Goal: Transaction & Acquisition: Subscribe to service/newsletter

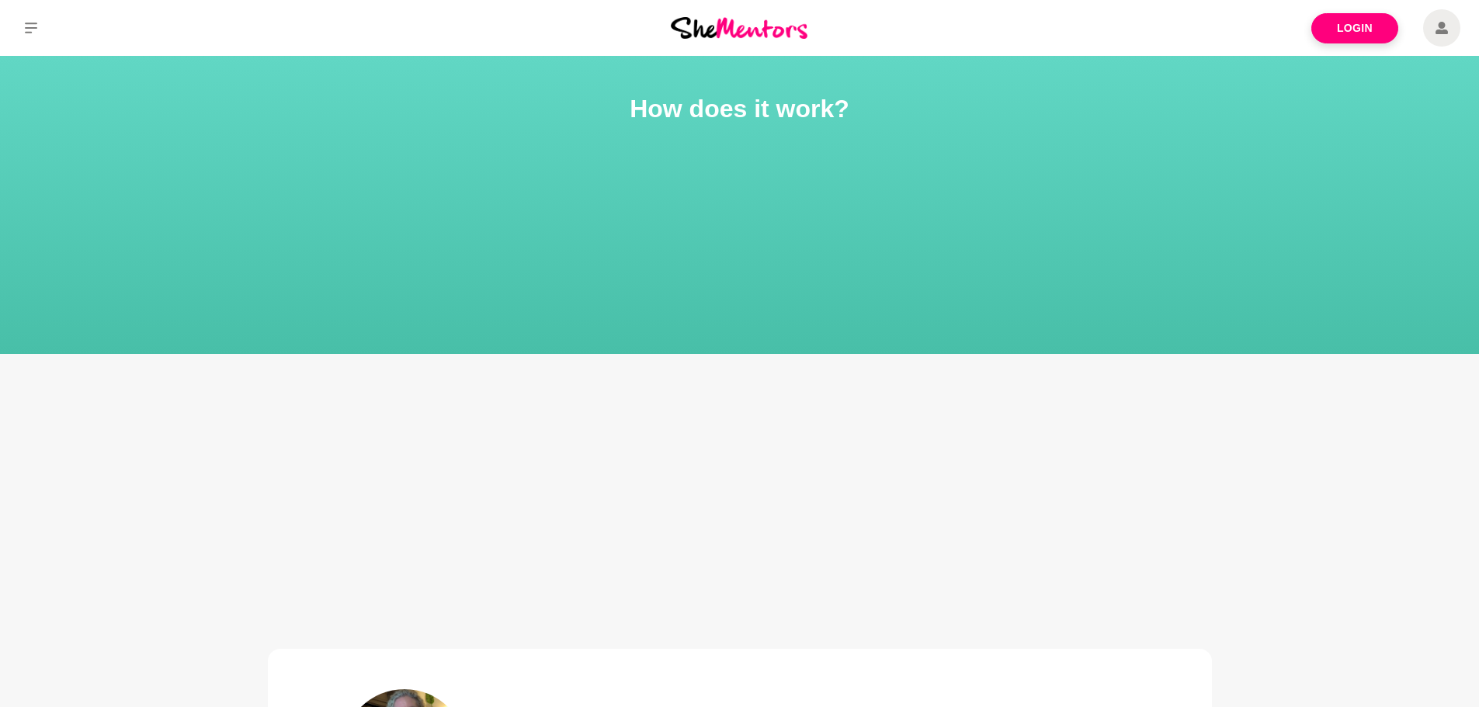
click at [1356, 18] on link "Login" at bounding box center [1354, 28] width 87 height 30
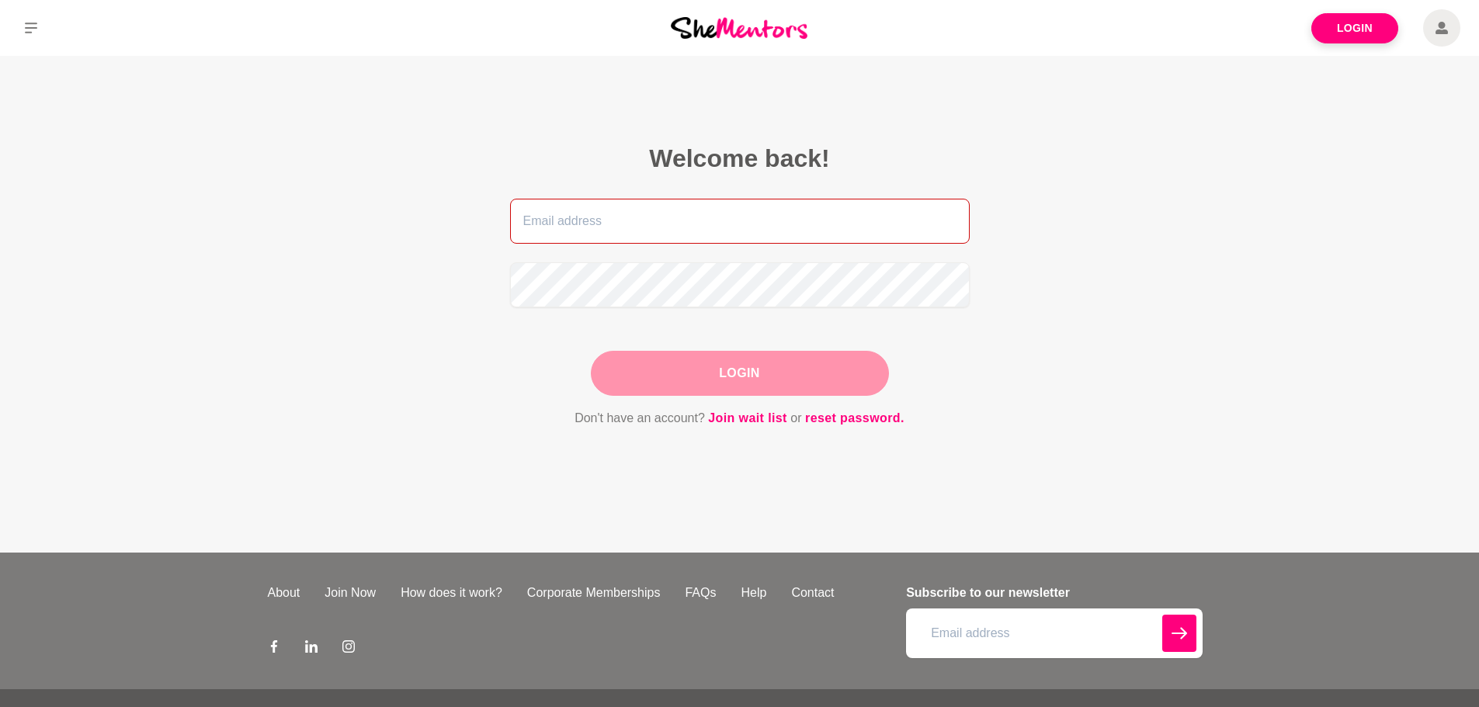
click at [616, 216] on input "email" at bounding box center [740, 221] width 460 height 45
type input "[EMAIL_ADDRESS][DOMAIN_NAME]"
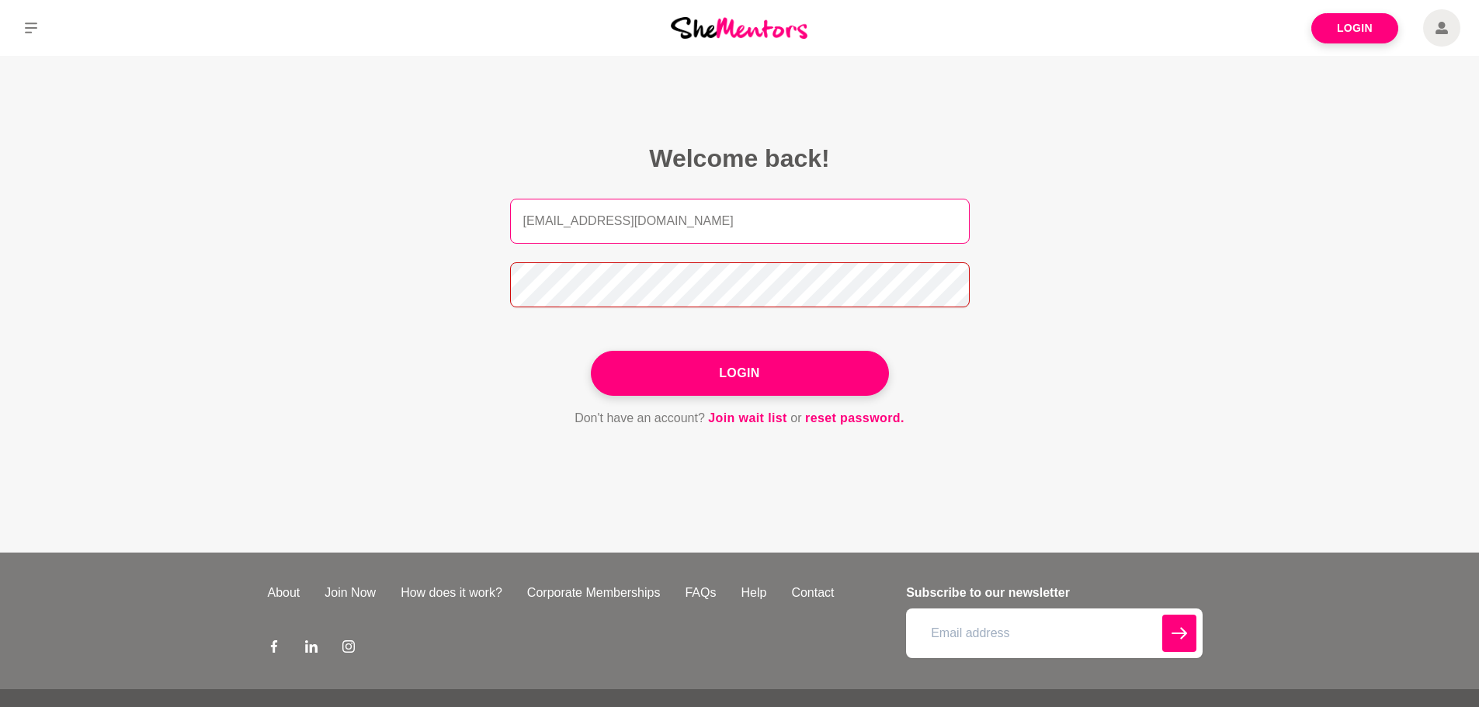
click at [591, 351] on button "Login" at bounding box center [740, 373] width 298 height 45
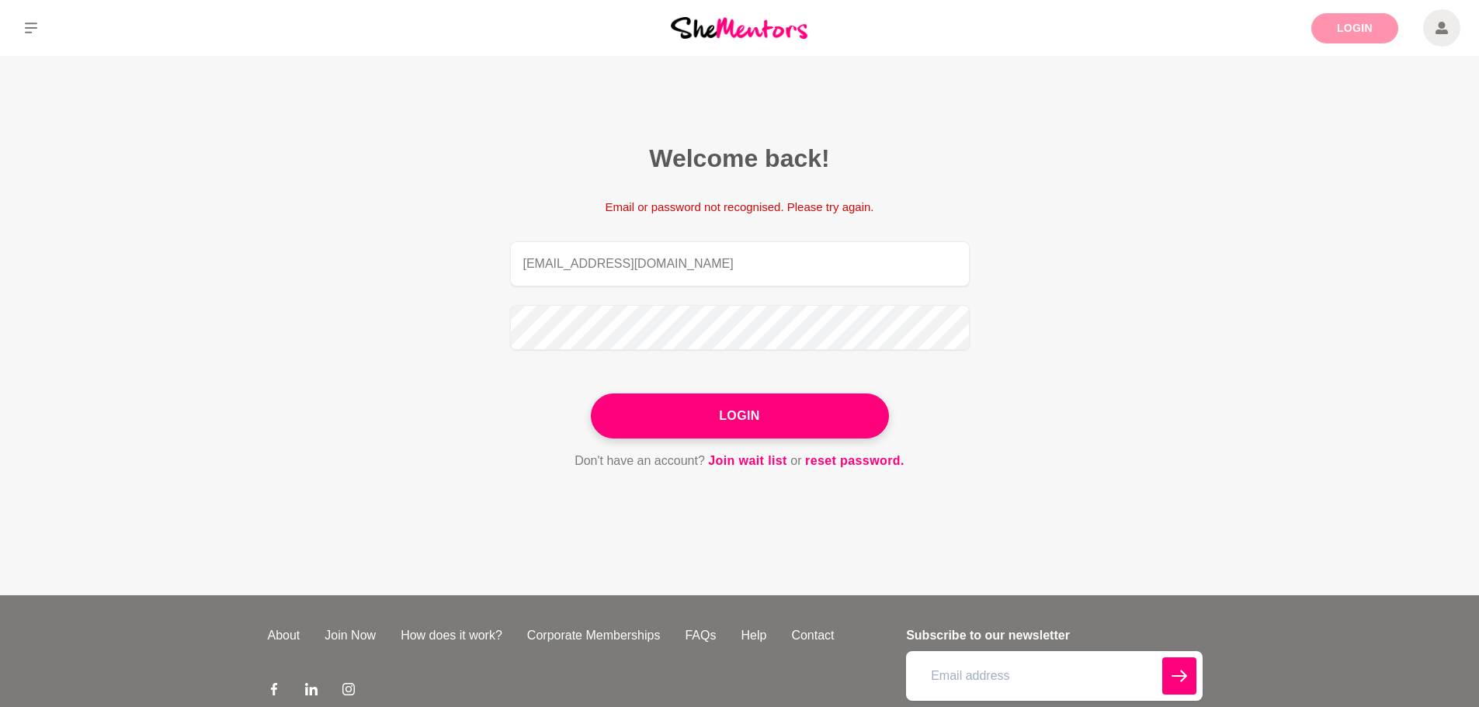
click at [1358, 21] on link "Login" at bounding box center [1354, 28] width 87 height 30
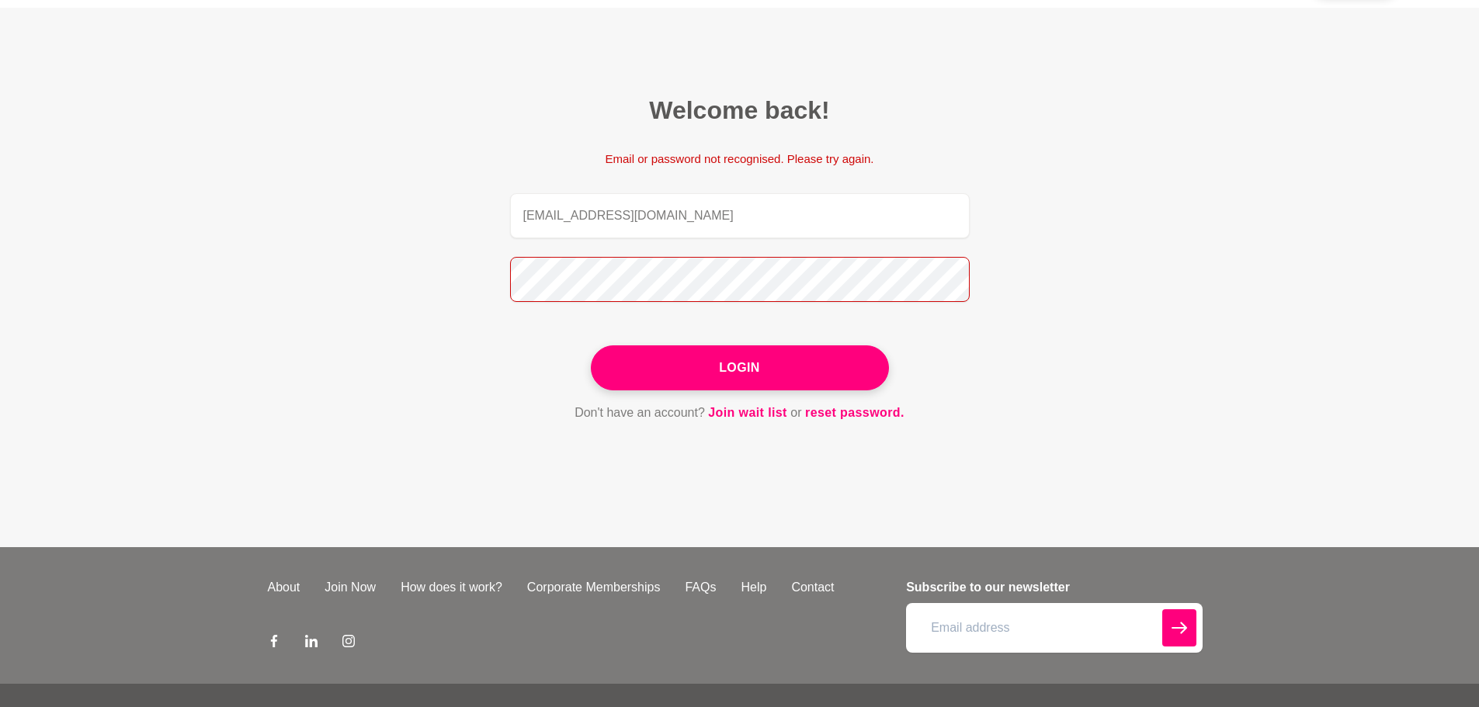
scroll to position [87, 0]
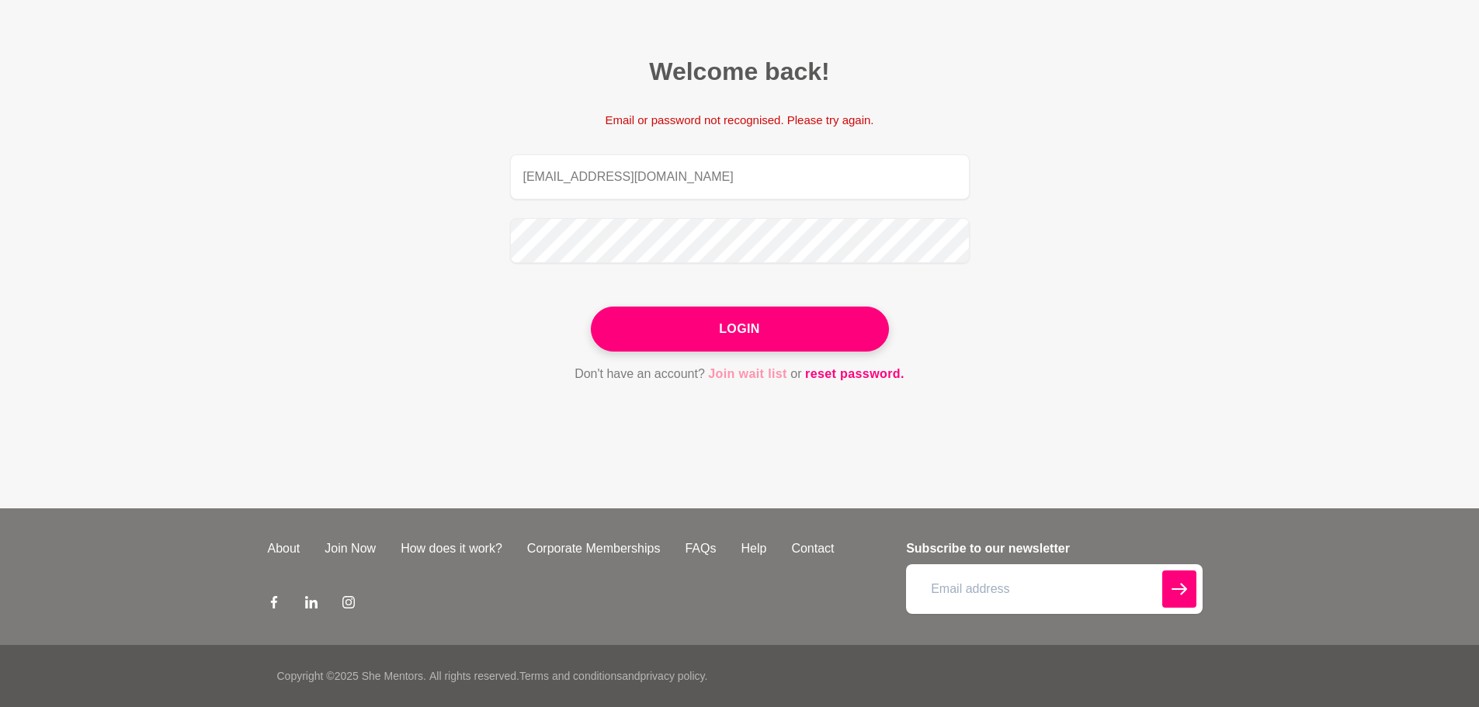
click at [747, 372] on link "Join wait list" at bounding box center [747, 374] width 79 height 20
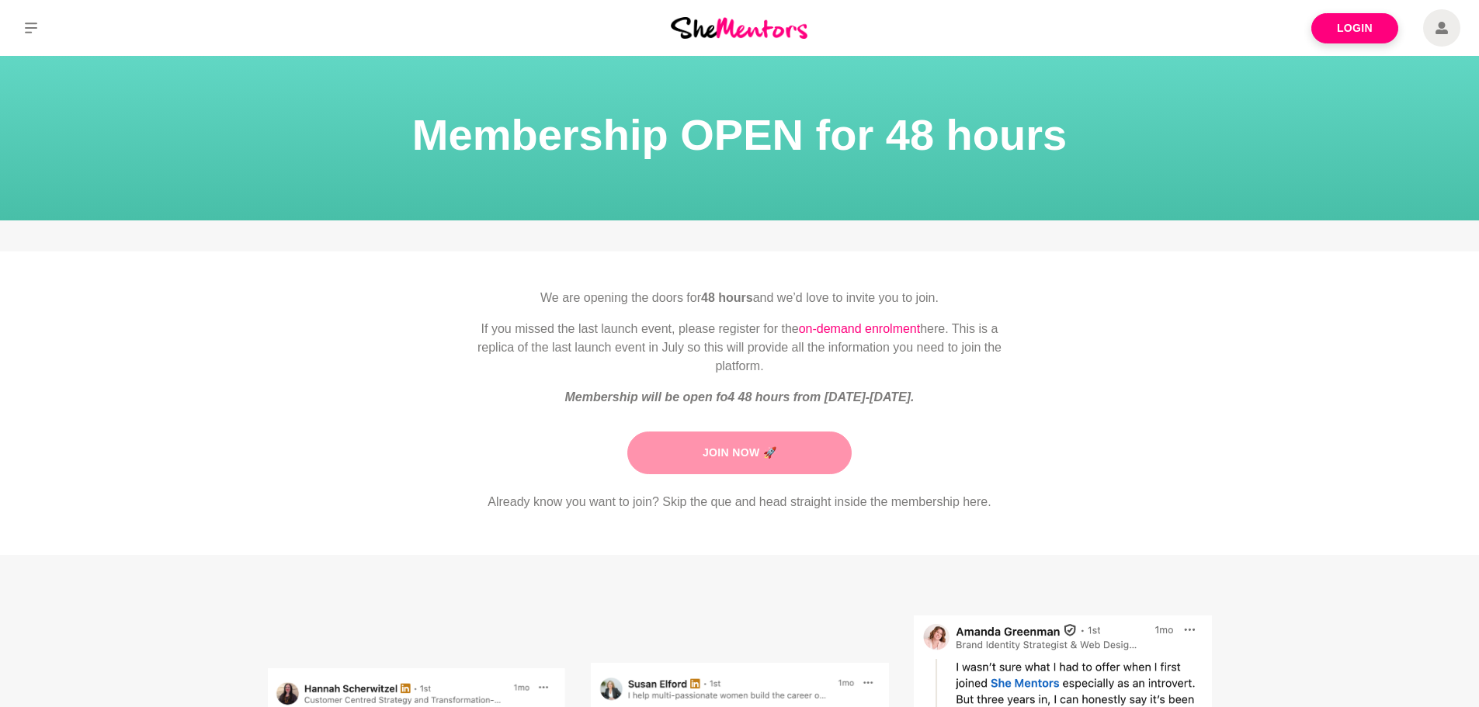
click at [748, 449] on link "Join Now 🚀" at bounding box center [739, 453] width 224 height 43
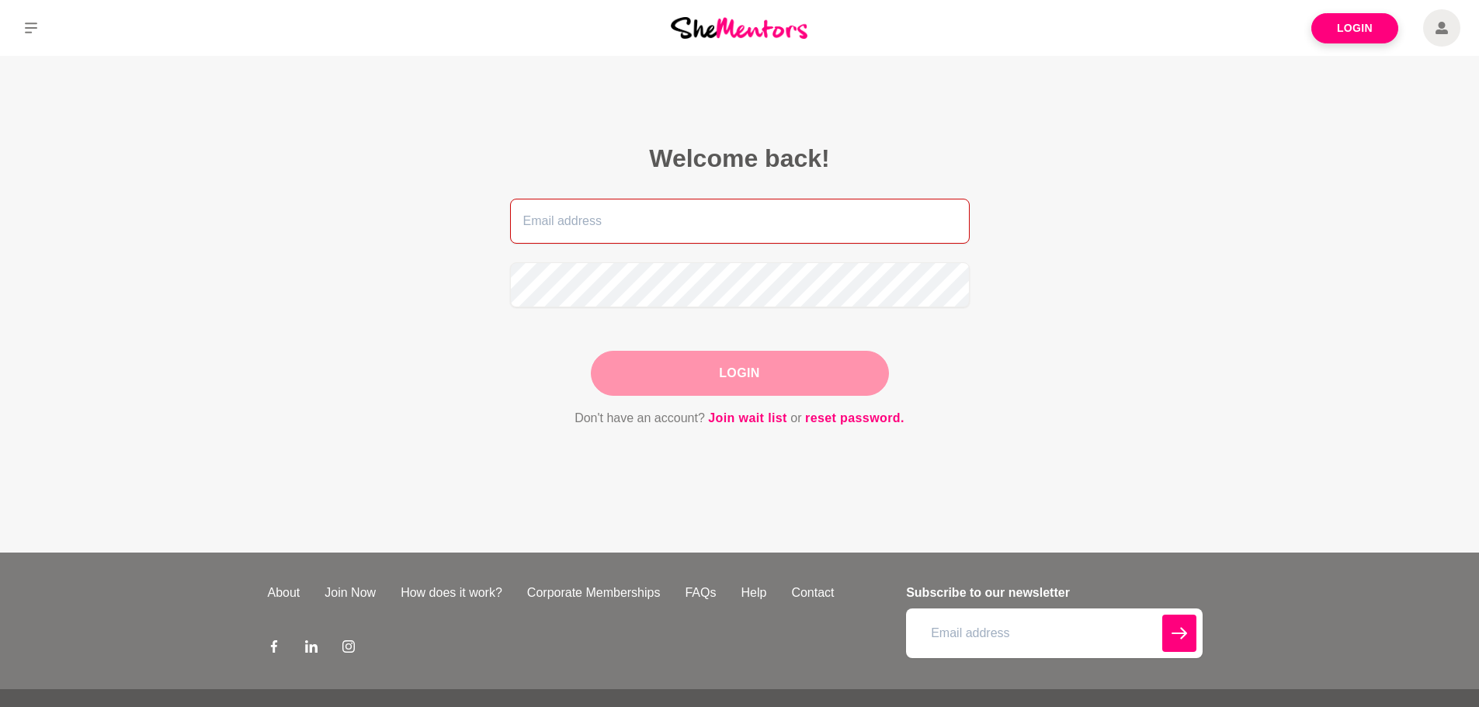
type input "[EMAIL_ADDRESS][DOMAIN_NAME]"
click at [720, 369] on button "Login" at bounding box center [740, 373] width 298 height 45
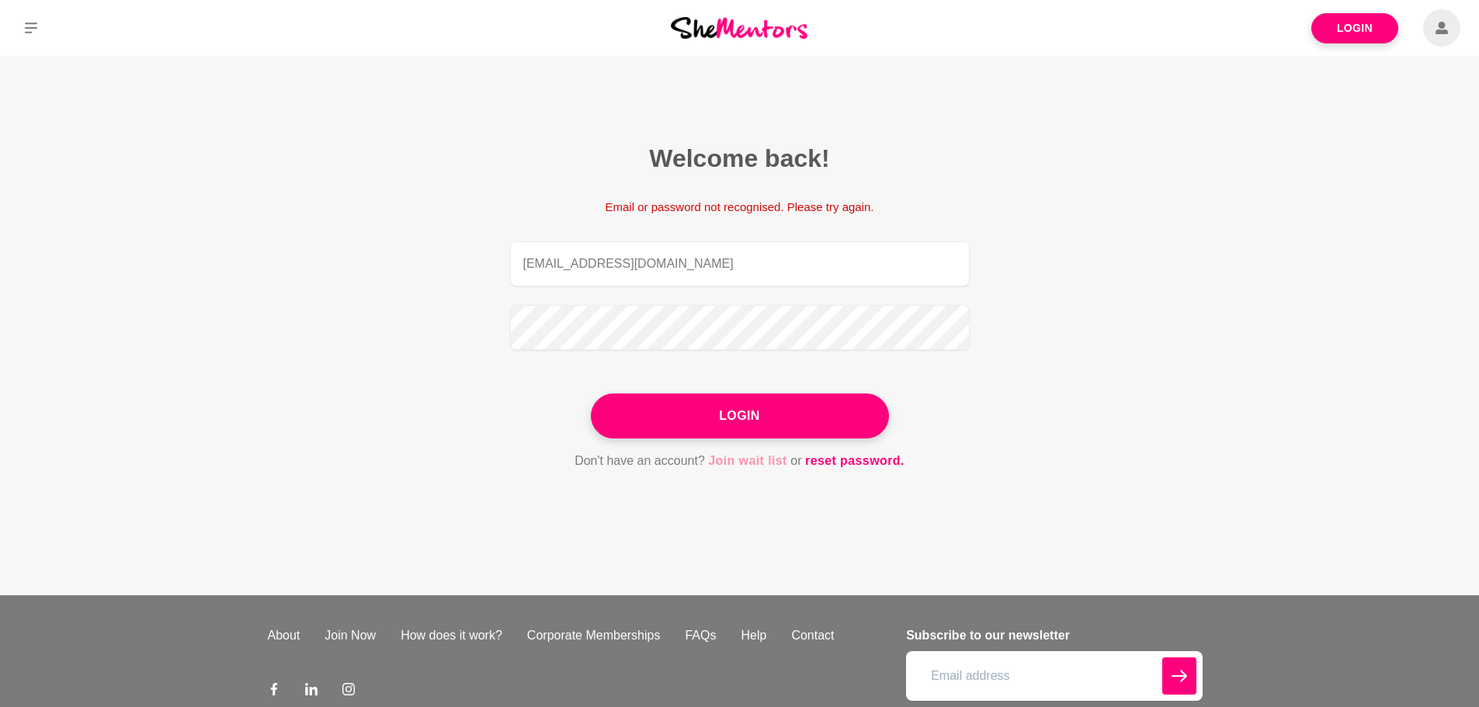
click at [750, 452] on link "Join wait list" at bounding box center [747, 461] width 79 height 20
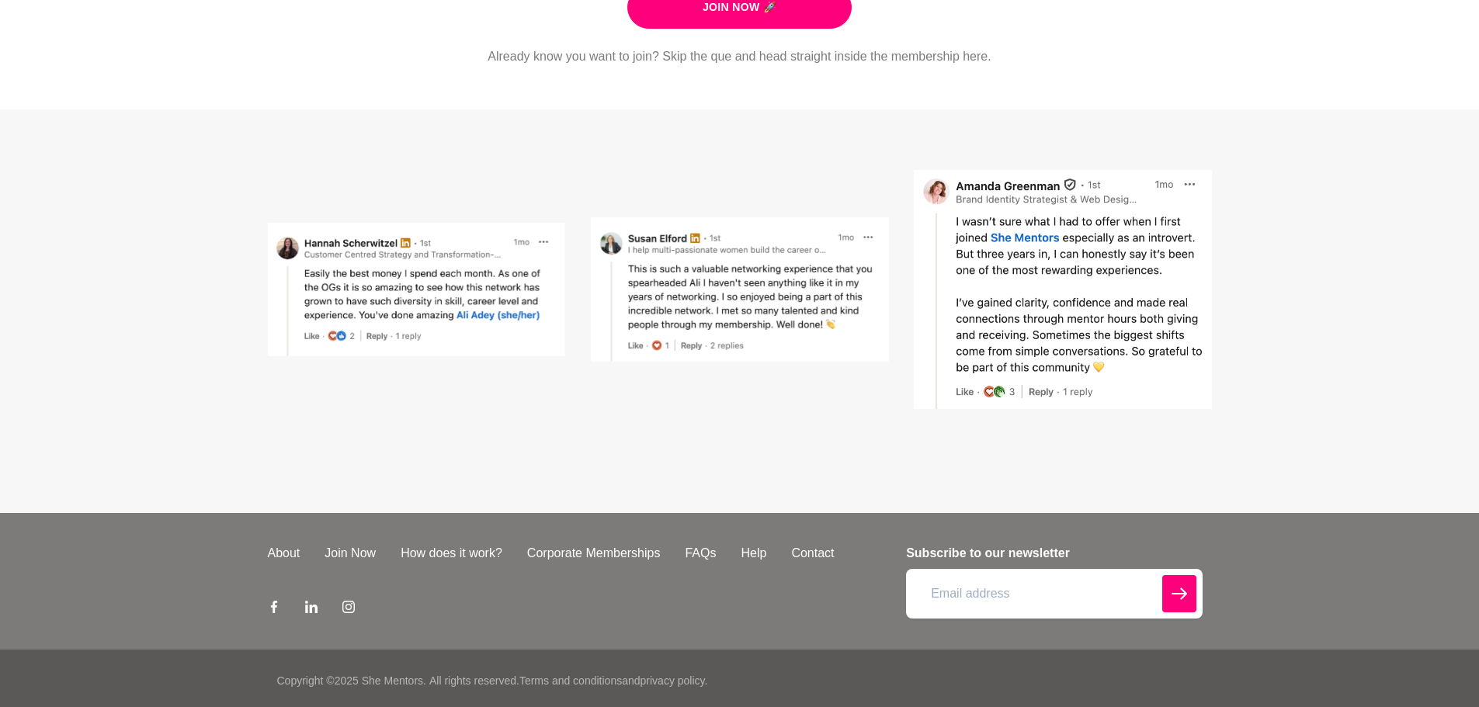
scroll to position [450, 0]
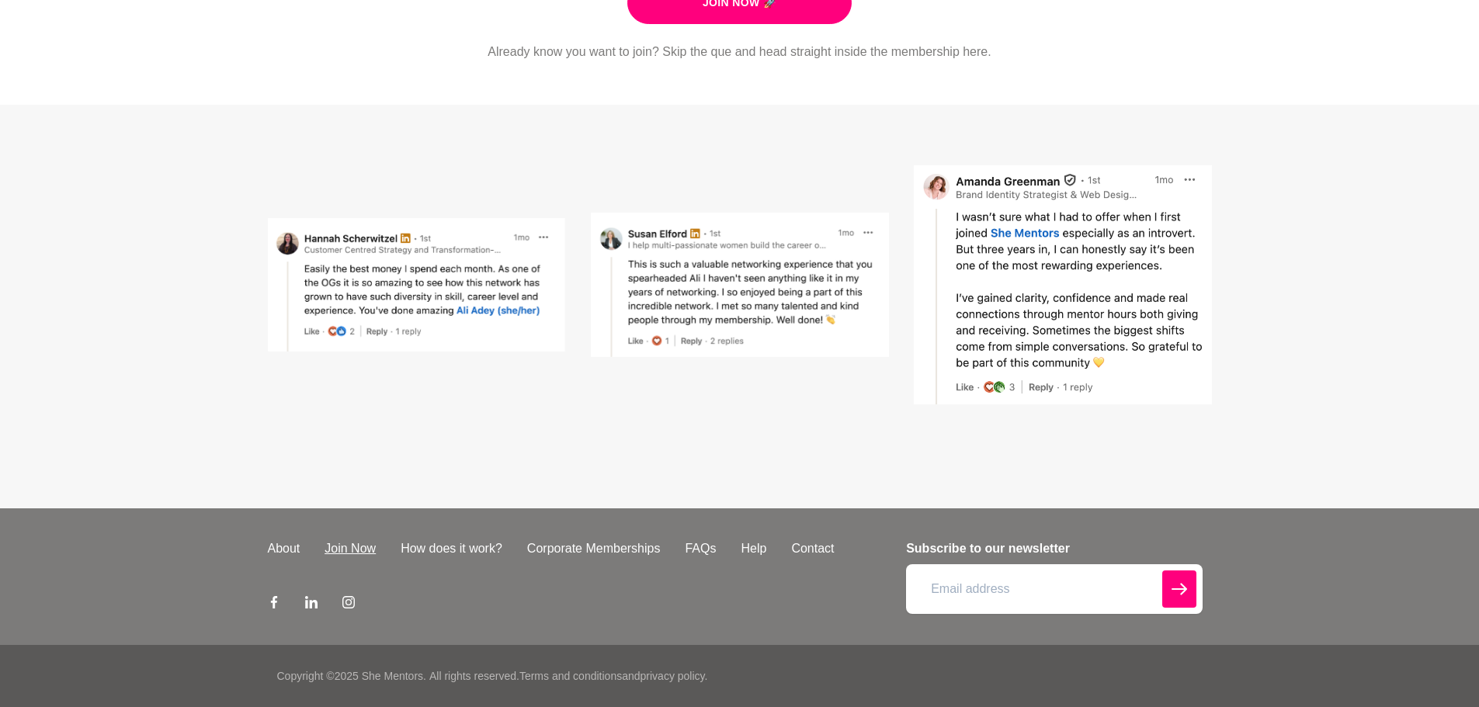
click at [352, 545] on link "Join Now" at bounding box center [350, 548] width 76 height 19
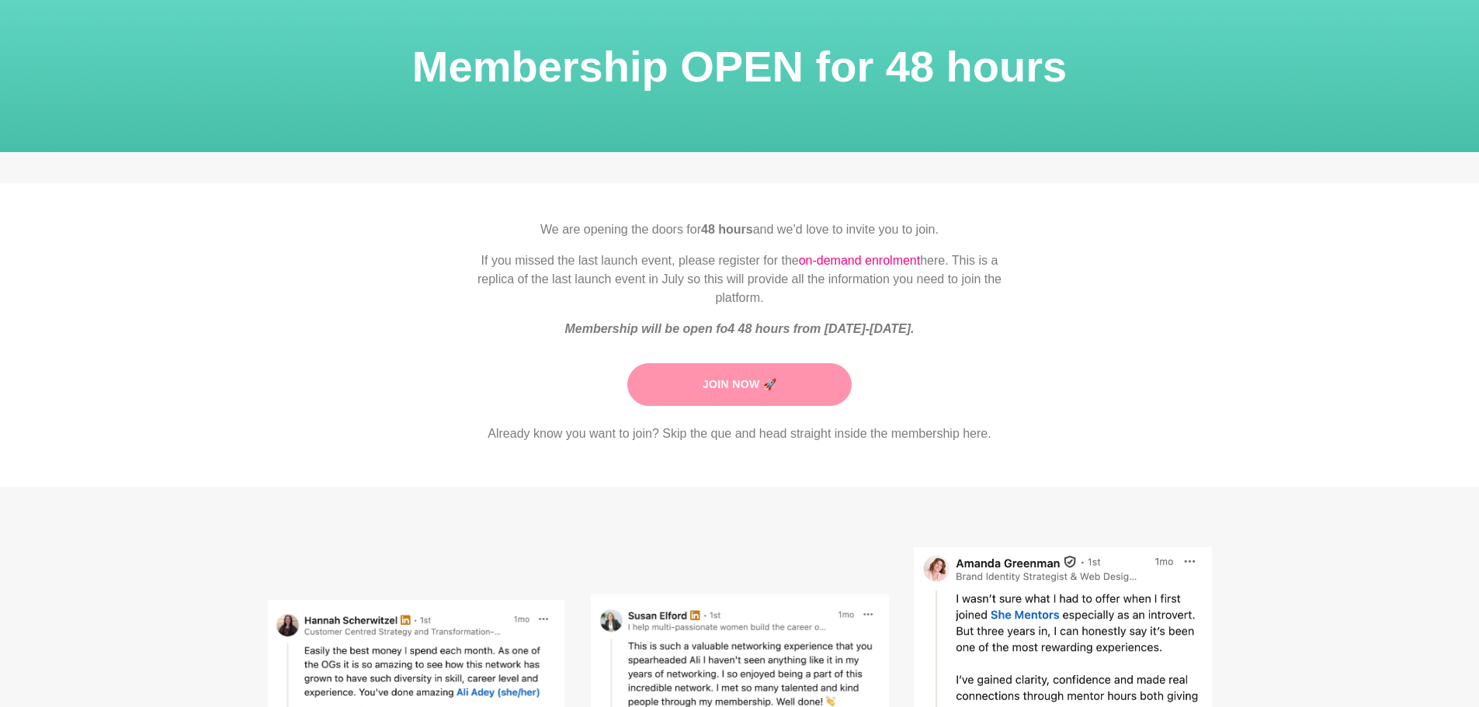
scroll to position [155, 0]
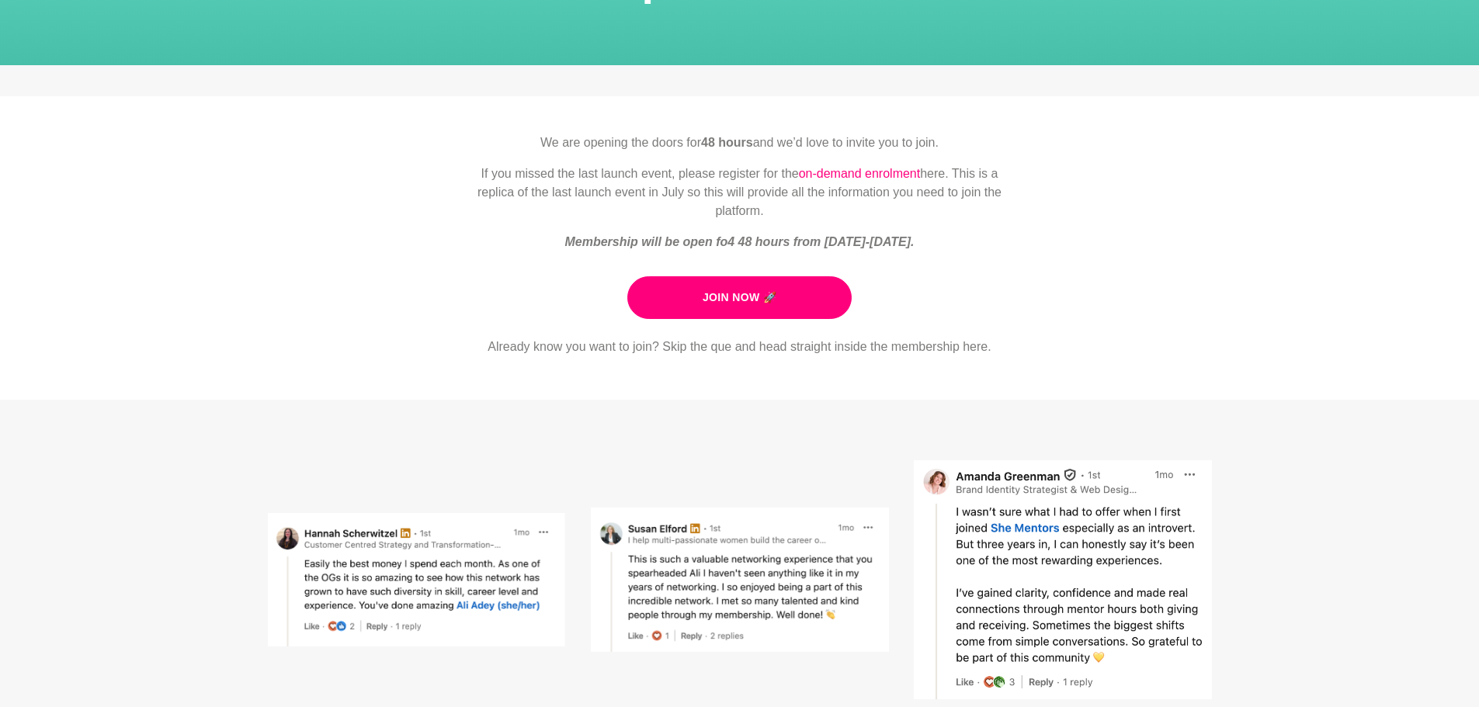
click at [711, 324] on section "We are opening the doors for 48 hours and we’d love to invite you to join. If y…" at bounding box center [740, 245] width 596 height 223
click at [707, 268] on div "Join Now 🚀" at bounding box center [739, 291] width 546 height 55
click at [703, 290] on link "Join Now 🚀" at bounding box center [739, 297] width 224 height 43
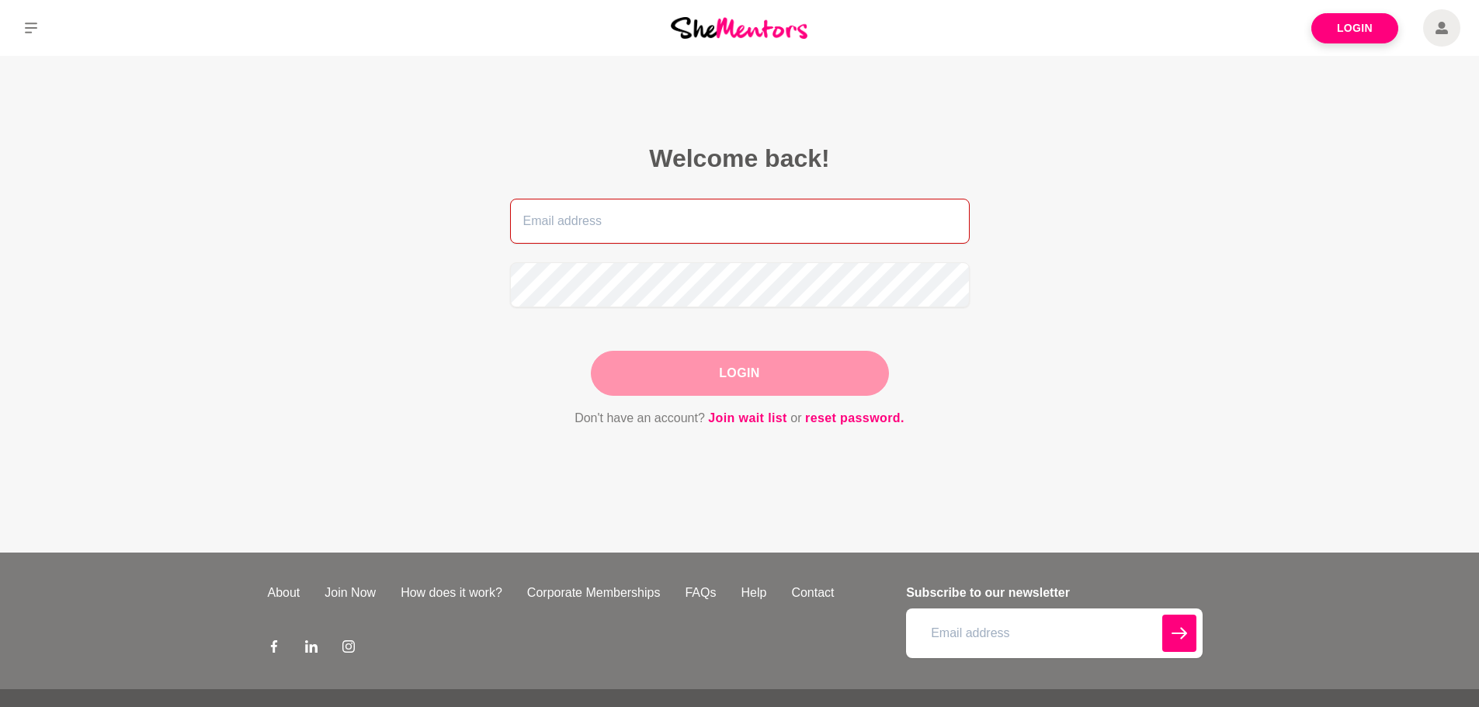
type input "[EMAIL_ADDRESS][DOMAIN_NAME]"
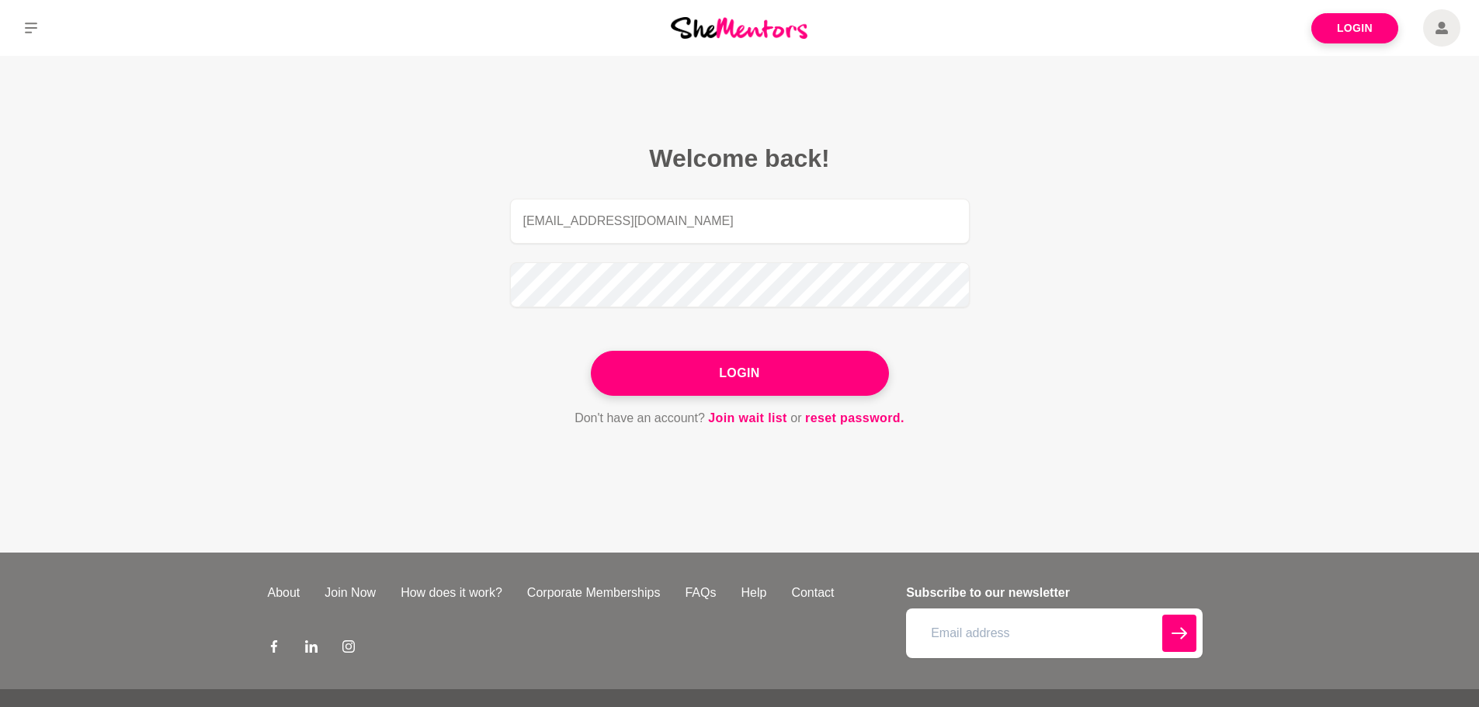
click at [737, 366] on button "Login" at bounding box center [740, 373] width 298 height 45
